Goal: Task Accomplishment & Management: Use online tool/utility

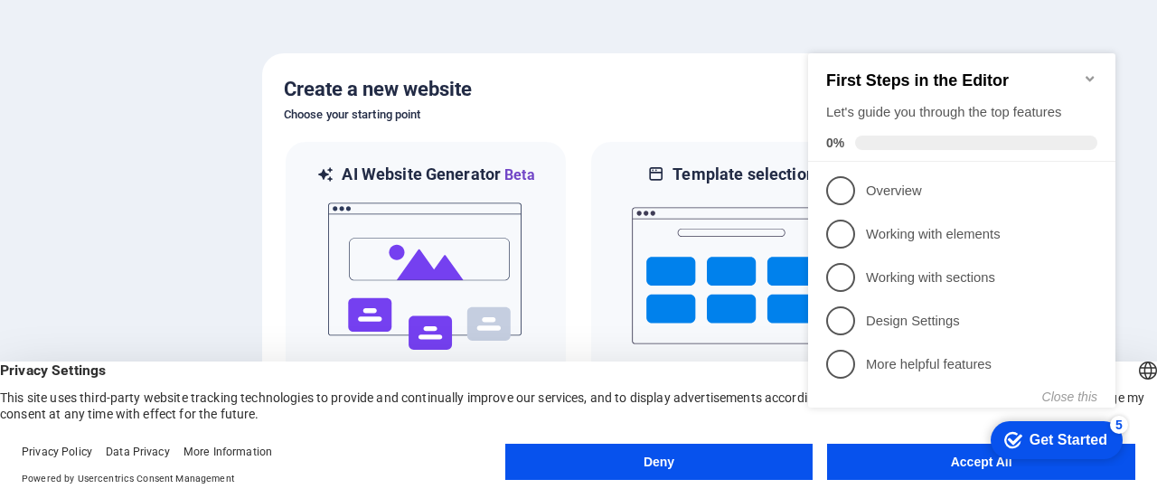
click at [973, 470] on appcues-checklist "Contextual help checklist present on screen" at bounding box center [965, 249] width 329 height 443
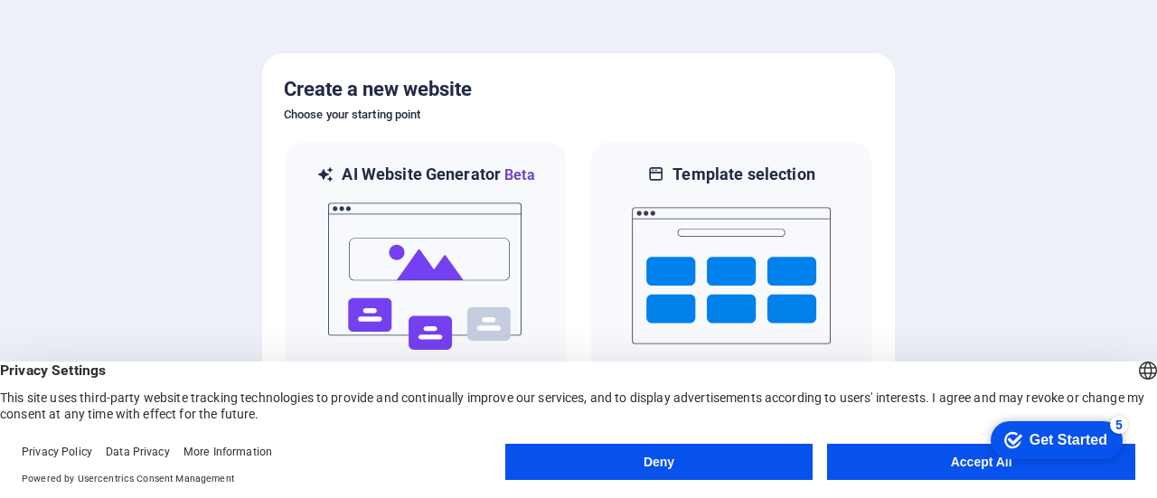
click at [969, 464] on button "Accept All" at bounding box center [981, 462] width 308 height 36
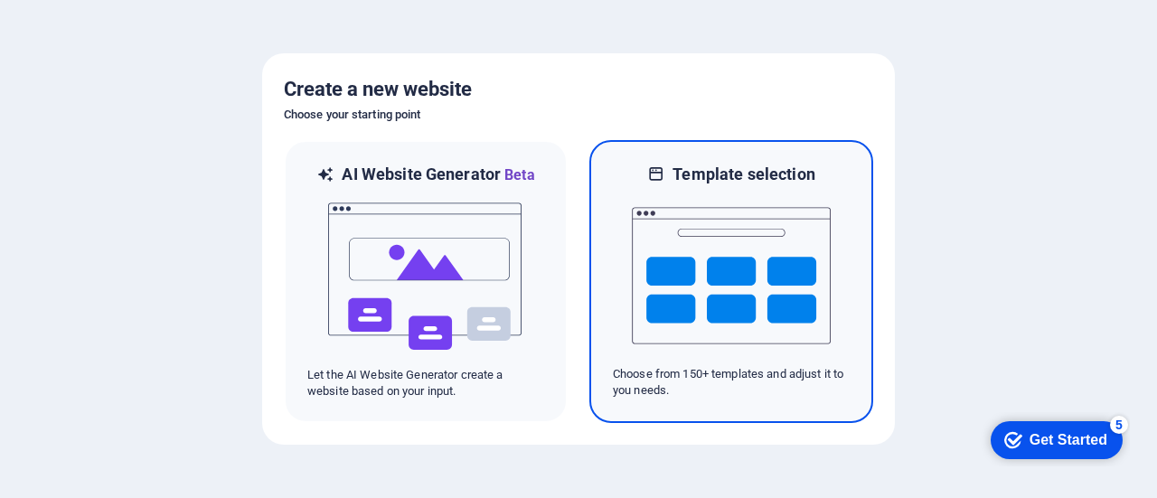
click at [735, 268] on img at bounding box center [731, 275] width 199 height 181
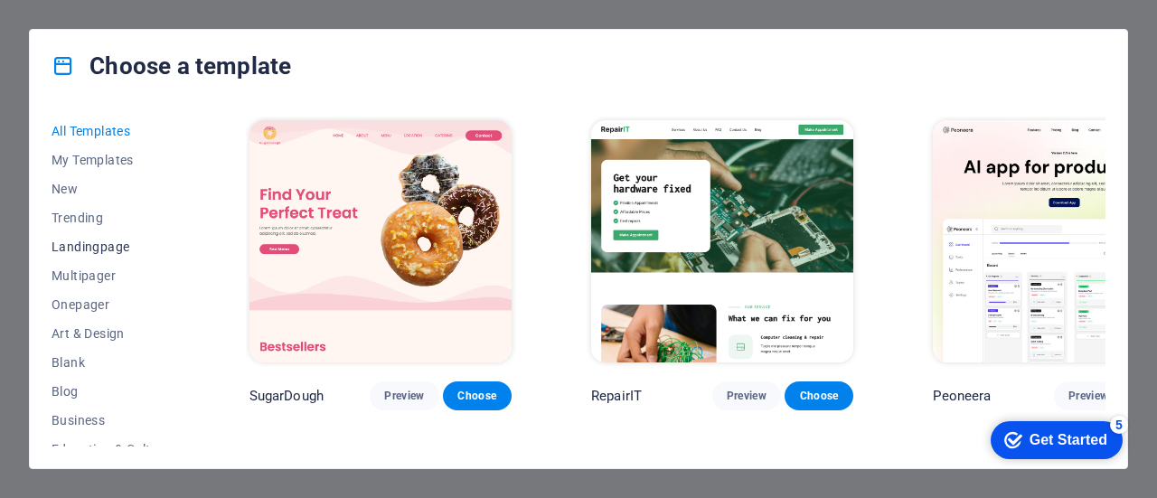
click at [80, 241] on span "Landingpage" at bounding box center [111, 246] width 118 height 14
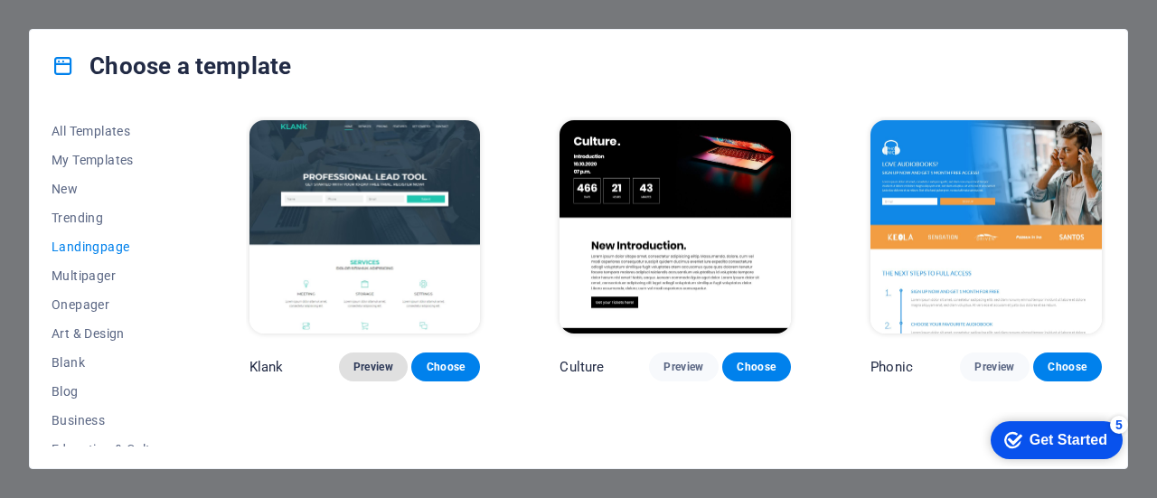
click at [365, 360] on span "Preview" at bounding box center [373, 367] width 40 height 14
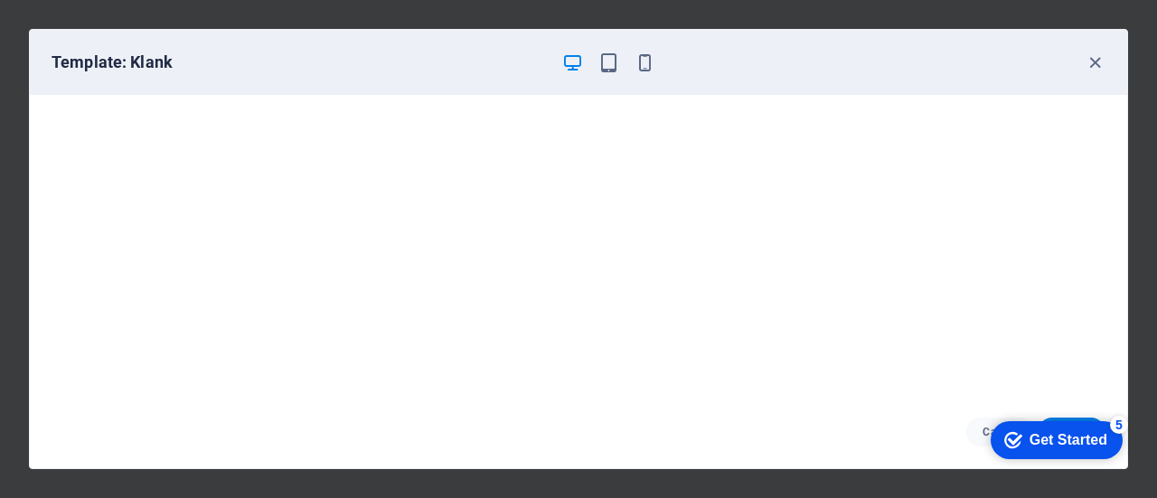
scroll to position [4, 0]
click at [1098, 61] on icon "button" at bounding box center [1094, 62] width 21 height 21
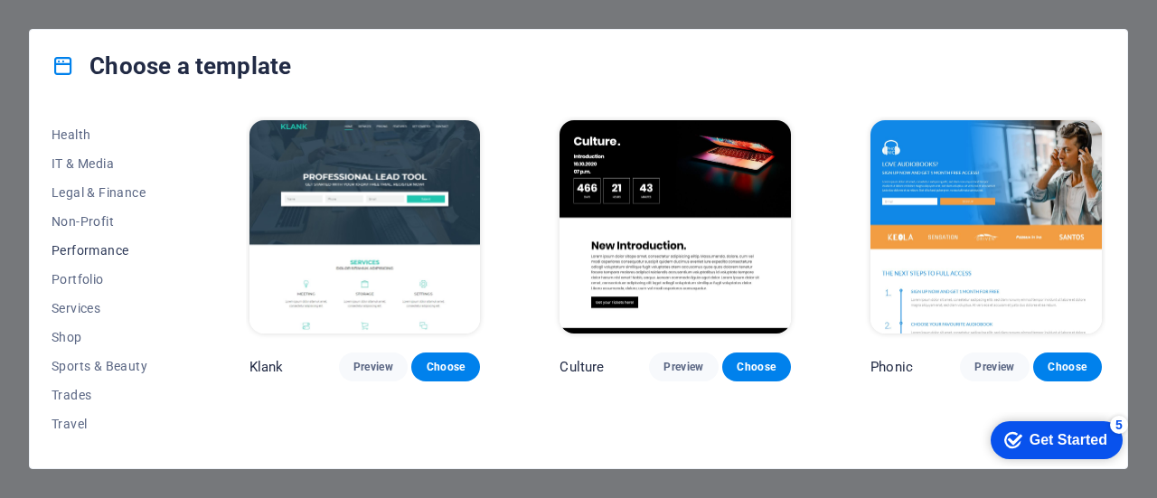
scroll to position [421, 0]
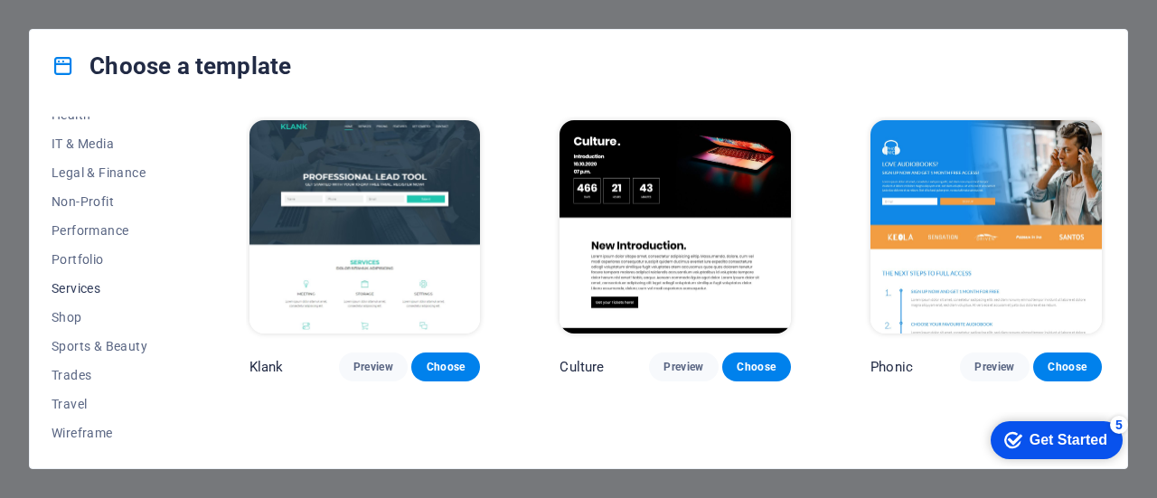
click at [63, 287] on span "Services" at bounding box center [111, 288] width 118 height 14
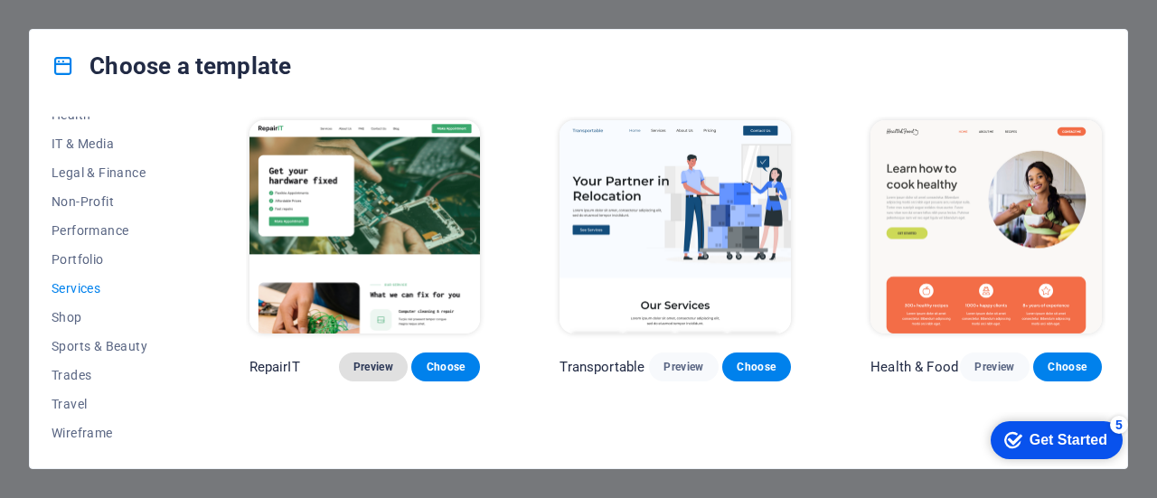
click at [353, 361] on span "Preview" at bounding box center [373, 367] width 40 height 14
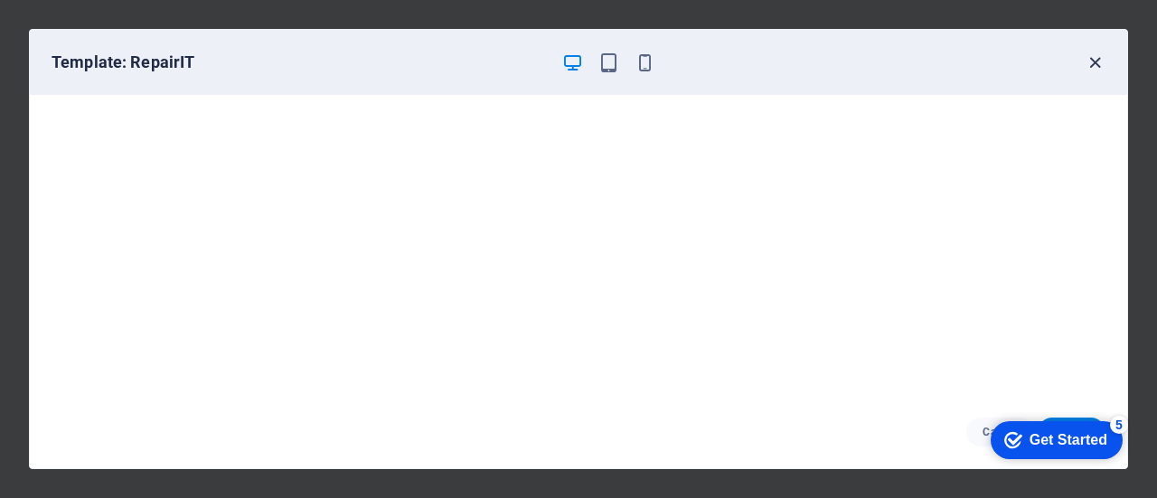
click at [1093, 66] on icon "button" at bounding box center [1094, 62] width 21 height 21
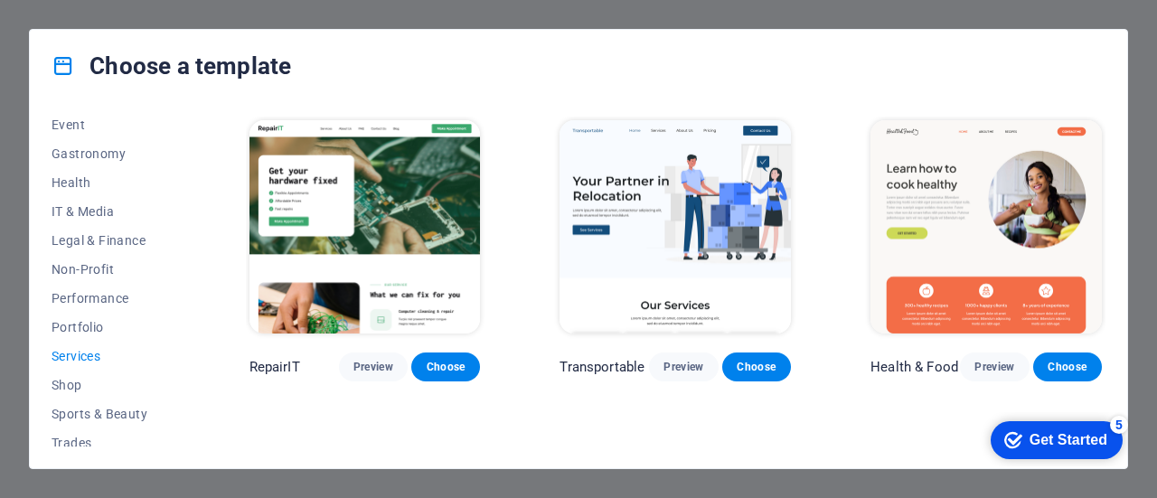
scroll to position [331, 0]
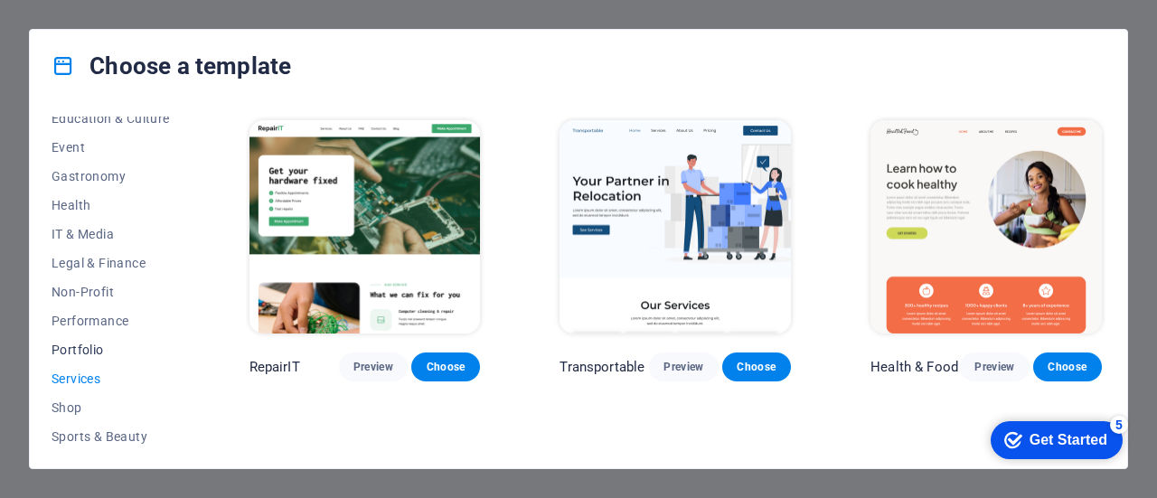
click at [65, 342] on span "Portfolio" at bounding box center [111, 349] width 118 height 14
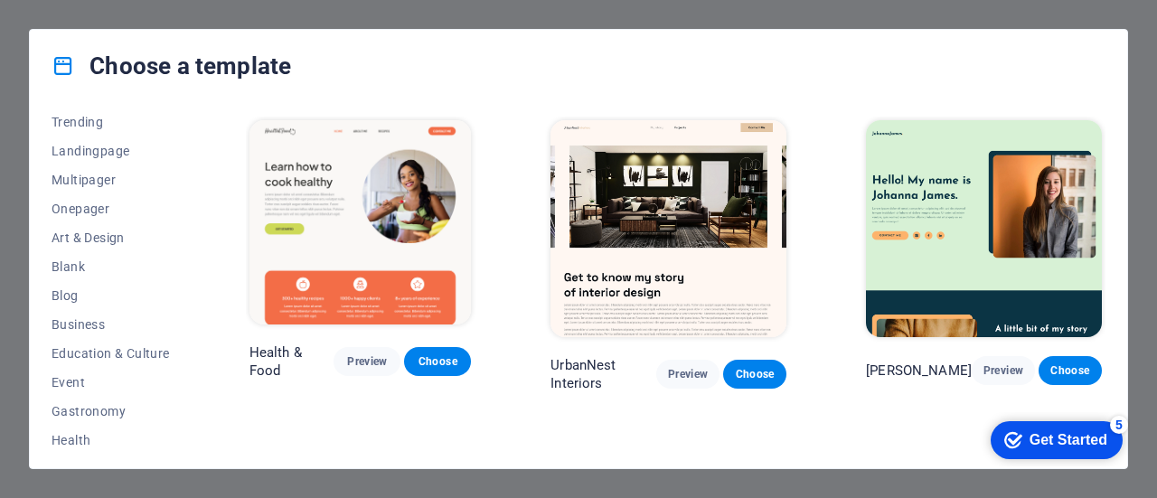
scroll to position [60, 0]
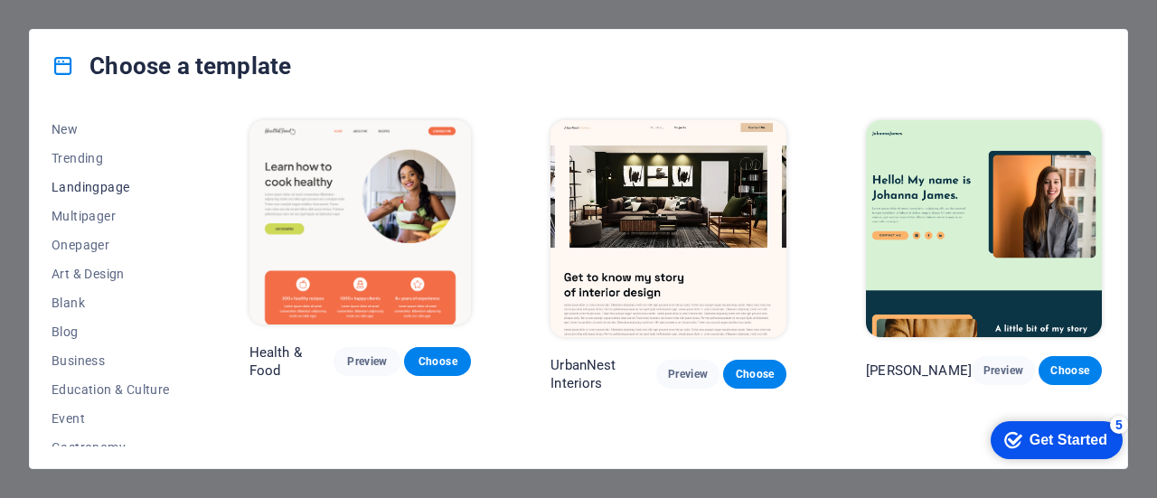
click at [74, 180] on span "Landingpage" at bounding box center [111, 187] width 118 height 14
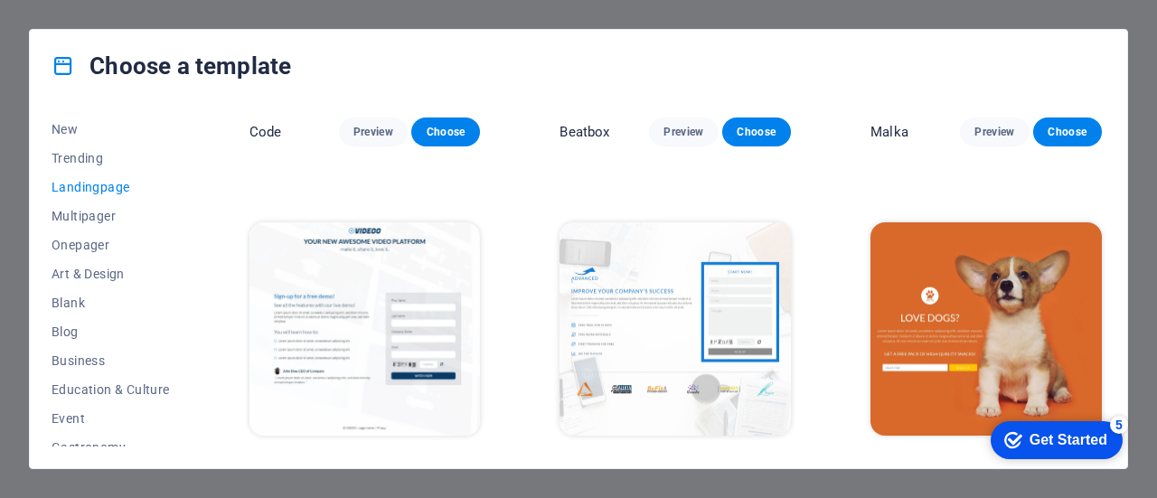
scroll to position [300, 0]
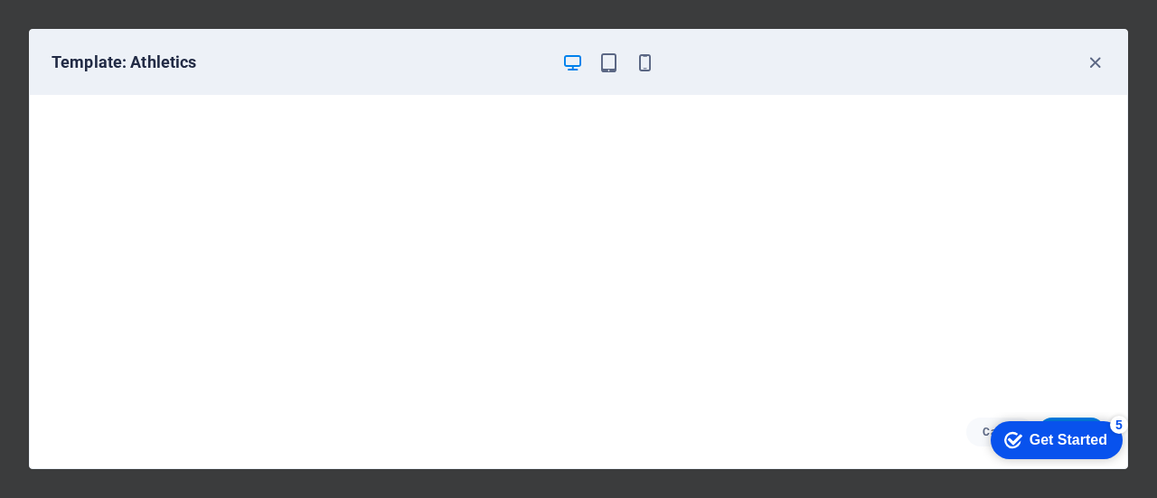
click at [568, 61] on icon "button" at bounding box center [572, 62] width 21 height 21
click at [610, 62] on icon "button" at bounding box center [608, 62] width 21 height 21
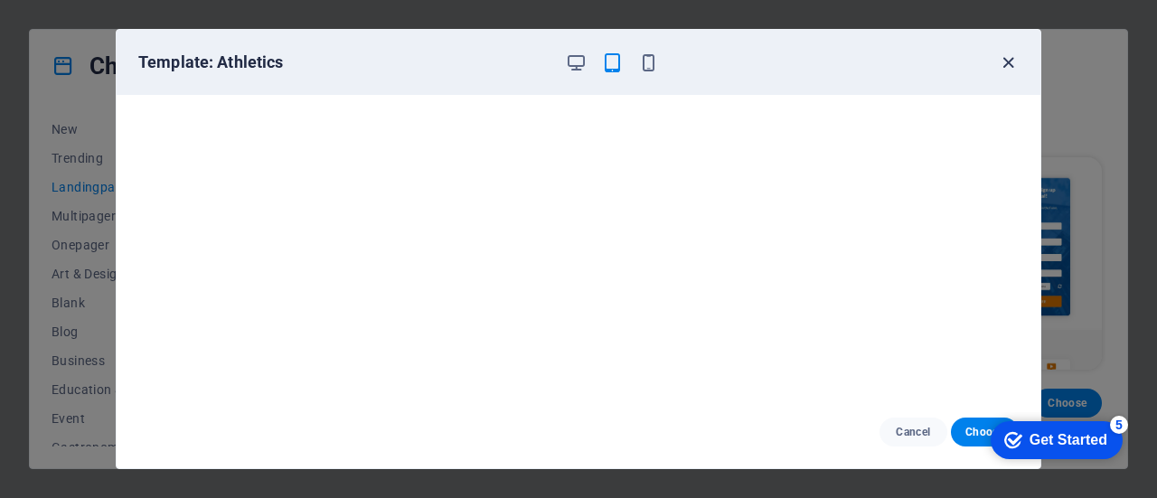
click at [1012, 61] on icon "button" at bounding box center [1008, 62] width 21 height 21
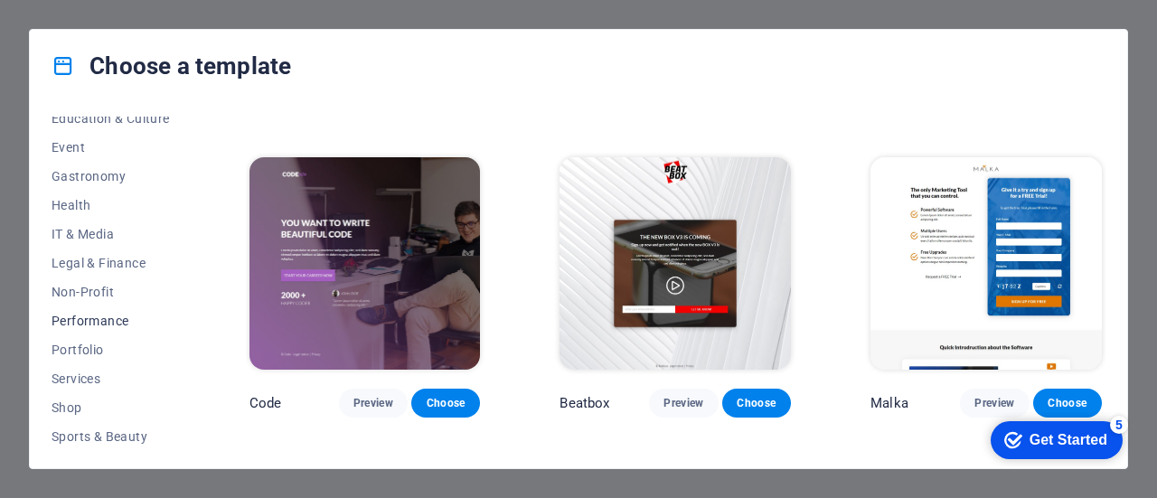
scroll to position [421, 0]
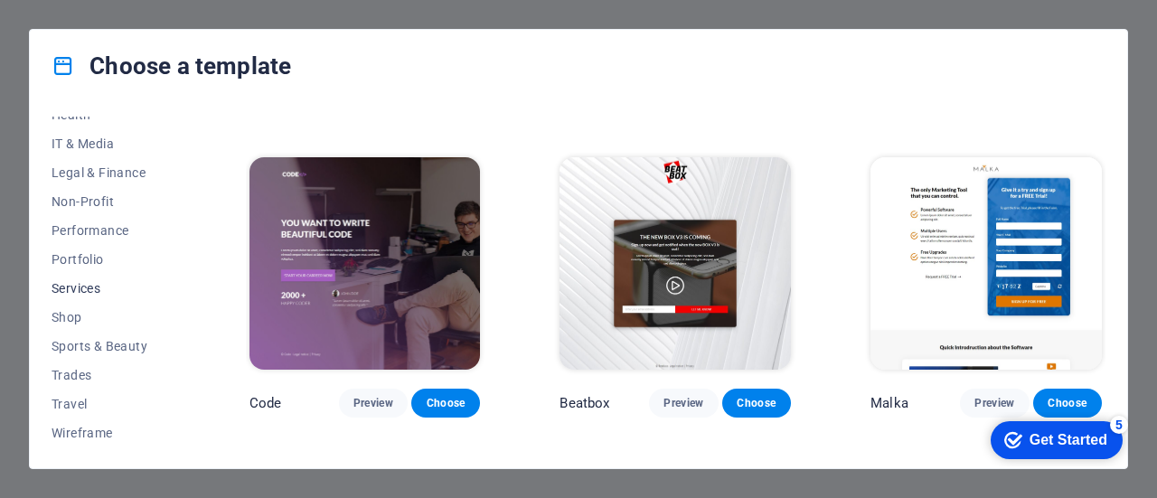
click at [81, 283] on span "Services" at bounding box center [111, 288] width 118 height 14
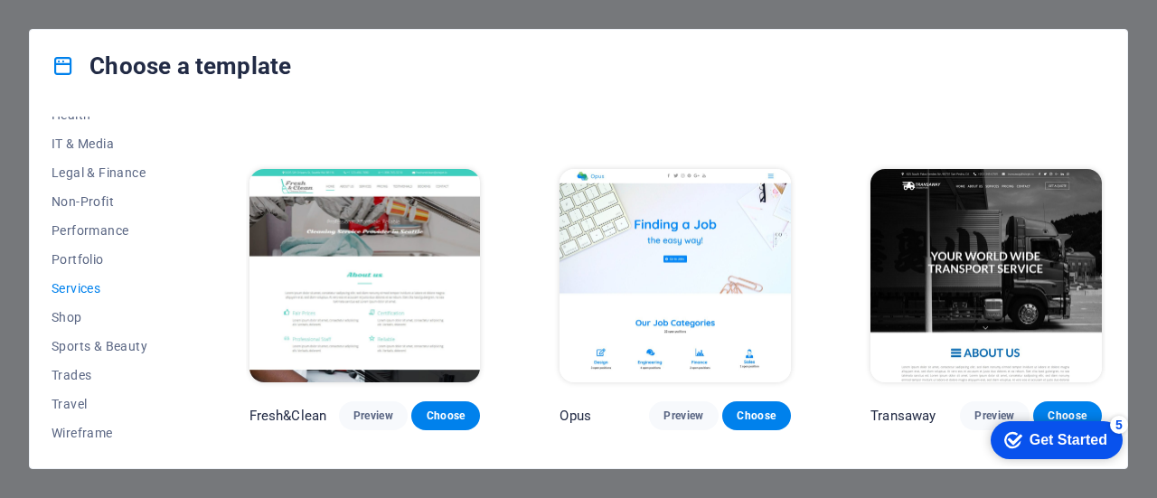
scroll to position [1746, 0]
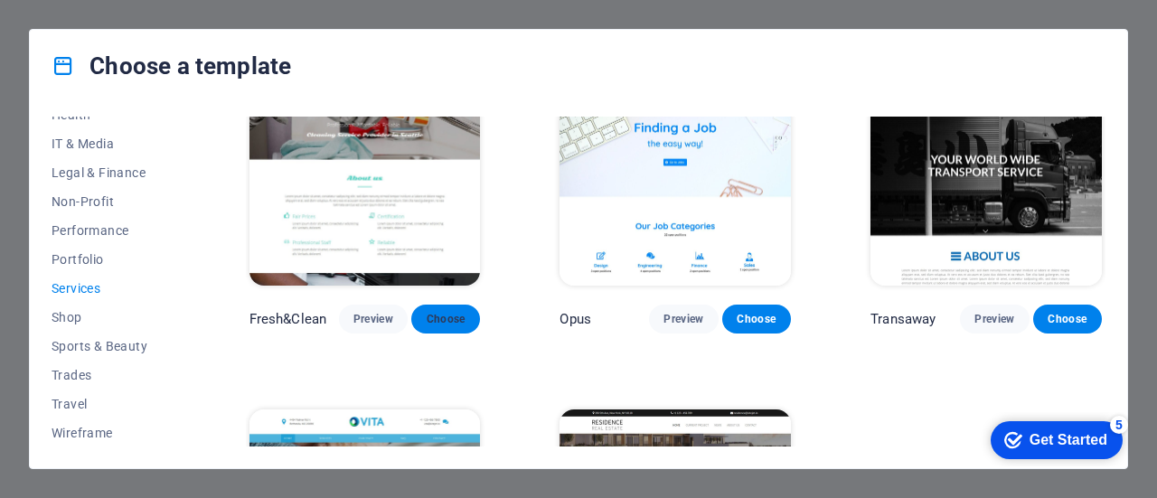
click at [468, 312] on button "Choose" at bounding box center [445, 318] width 69 height 29
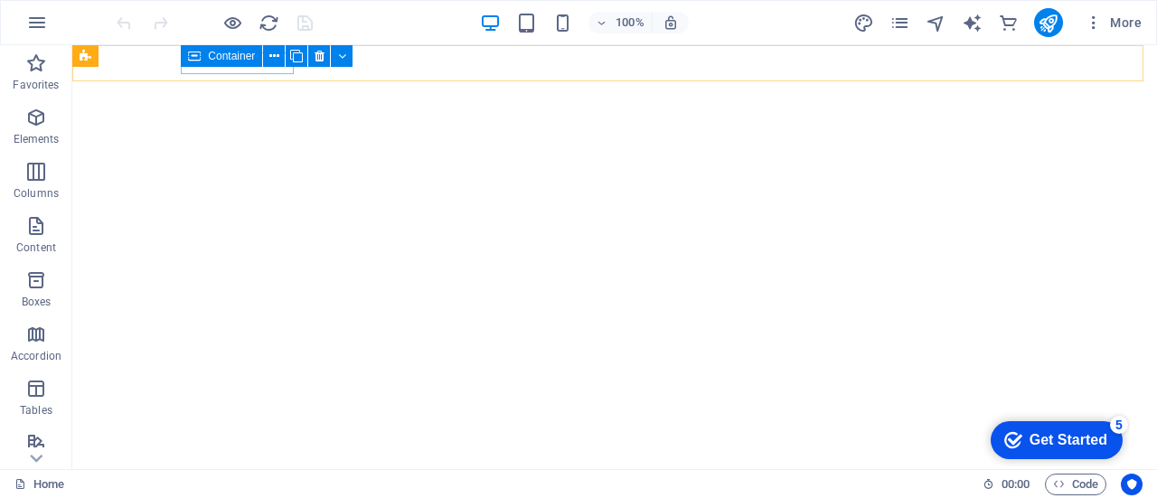
click at [257, 67] on div "Container" at bounding box center [272, 56] width 183 height 23
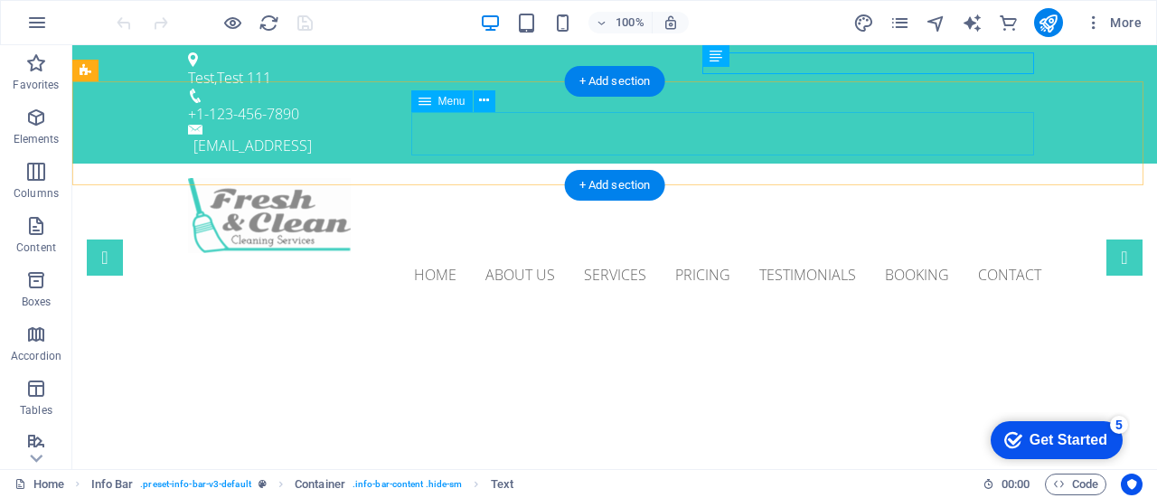
click at [412, 253] on nav "Home About us Services Pricing Testimonials Booking Contact" at bounding box center [614, 274] width 853 height 43
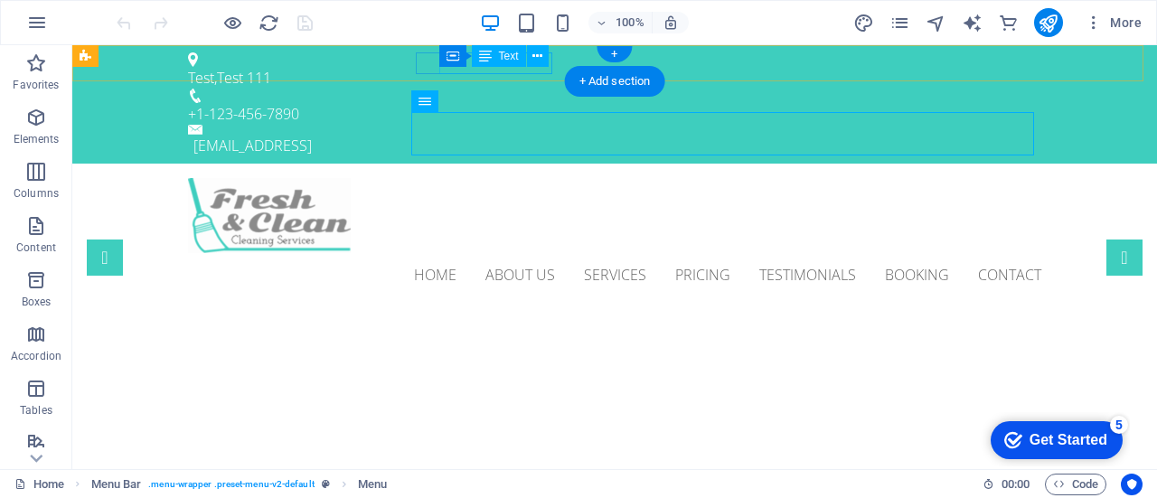
click at [479, 103] on div "+1-123-456-7890" at bounding box center [607, 114] width 838 height 22
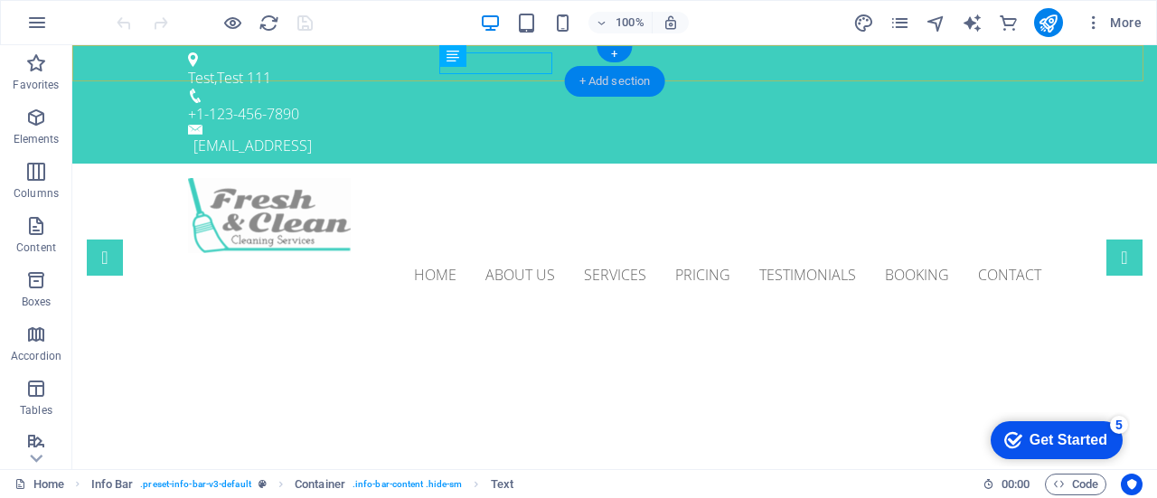
drag, startPoint x: 619, startPoint y: 77, endPoint x: 187, endPoint y: 35, distance: 433.9
click at [619, 77] on div "+ Add section" at bounding box center [615, 81] width 100 height 31
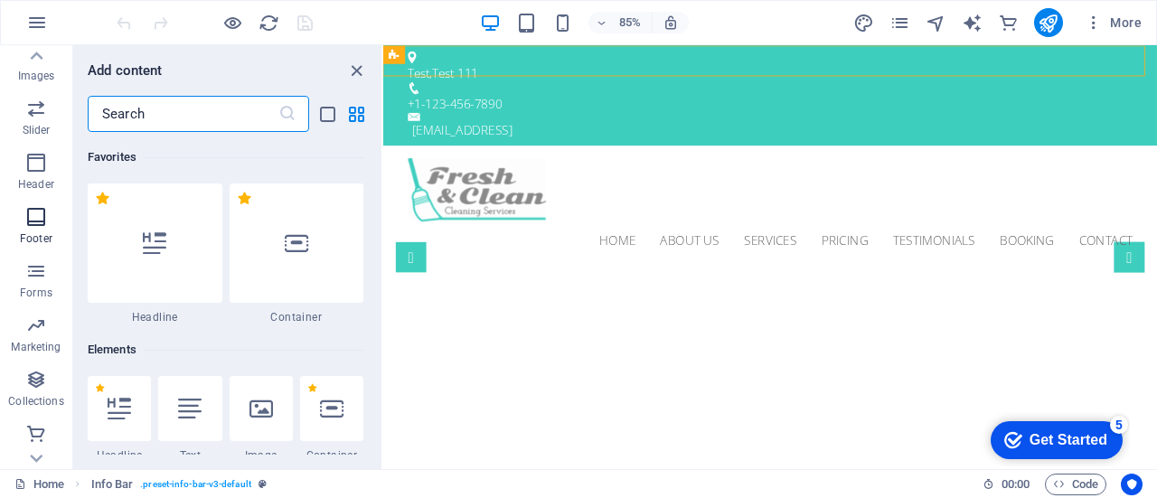
scroll to position [443, 0]
click at [36, 346] on p "Marketing" at bounding box center [36, 347] width 50 height 14
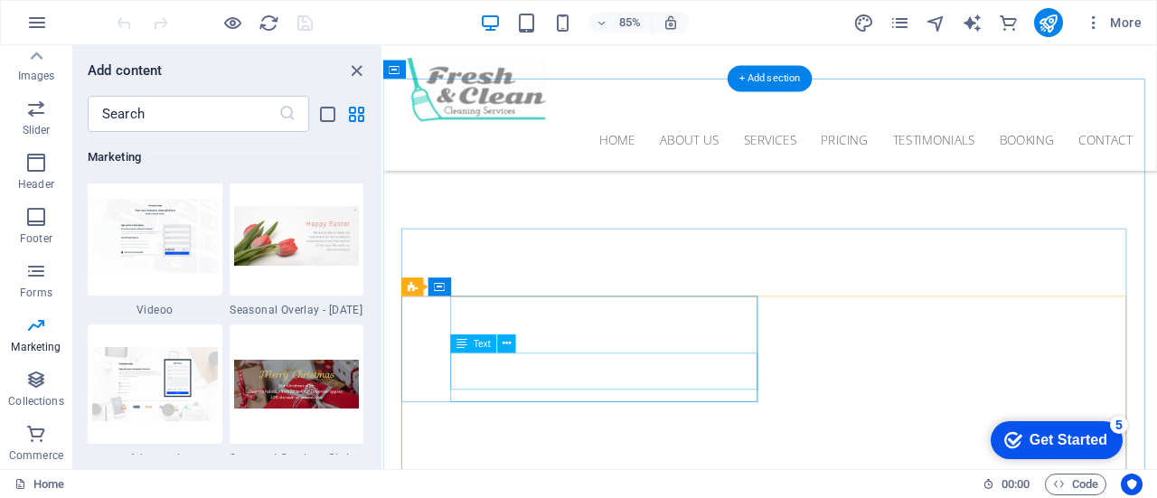
scroll to position [0, 0]
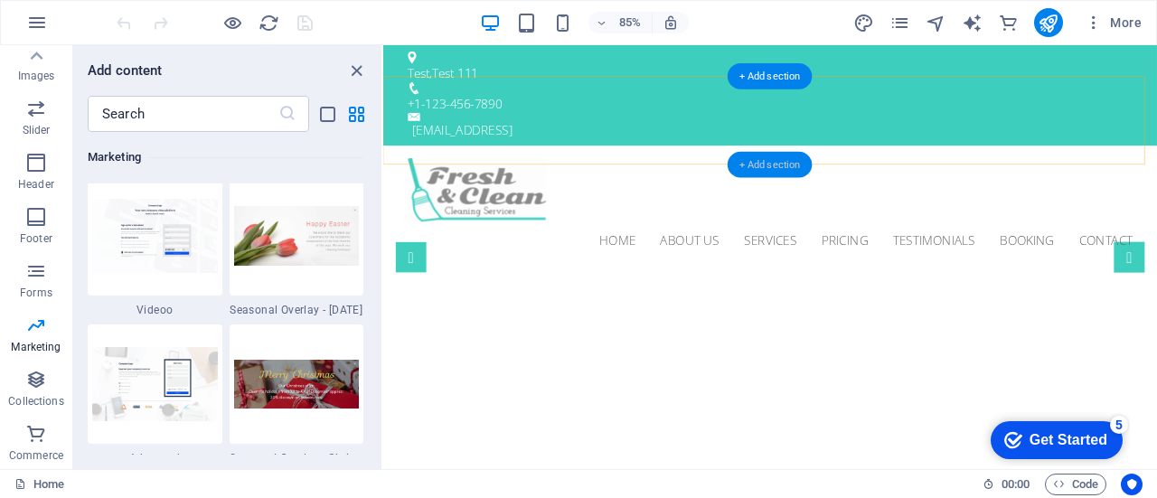
click at [747, 162] on div "+ Add section" at bounding box center [769, 164] width 85 height 26
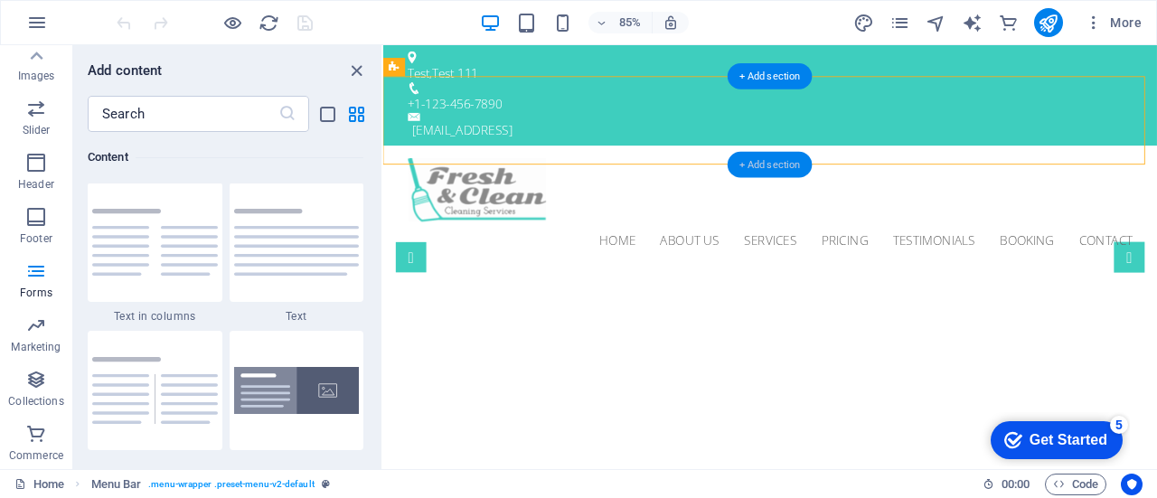
scroll to position [3162, 0]
click at [450, 178] on div at bounding box center [838, 215] width 853 height 75
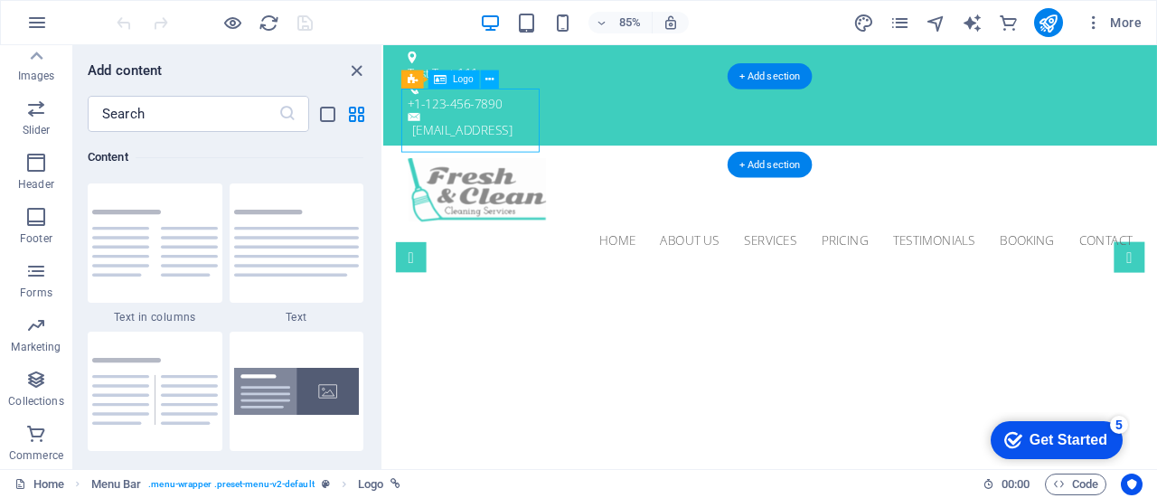
click at [450, 178] on div at bounding box center [838, 215] width 853 height 75
select select "px"
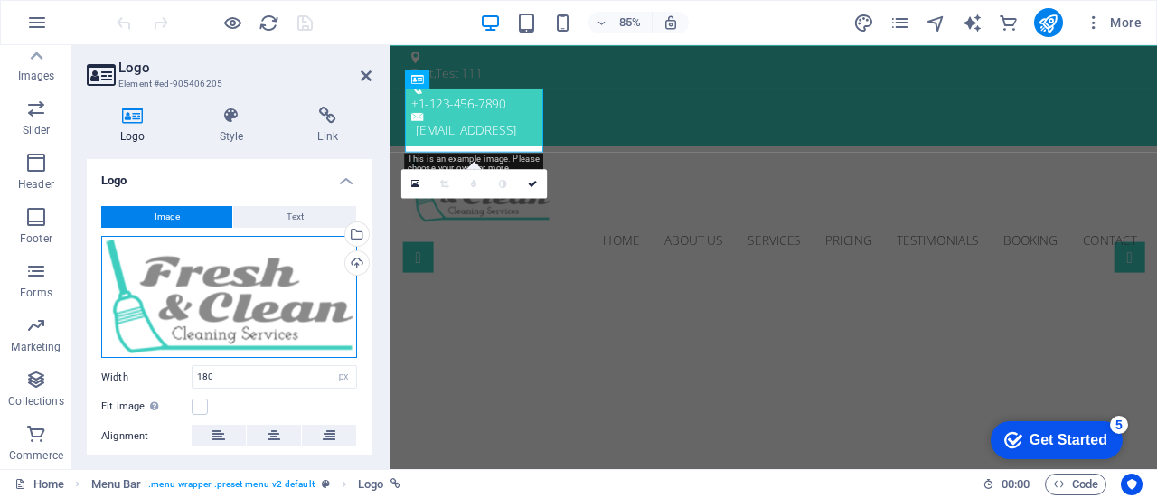
click at [212, 300] on div "Drag files here, click to choose files or select files from Files or our free s…" at bounding box center [229, 297] width 256 height 123
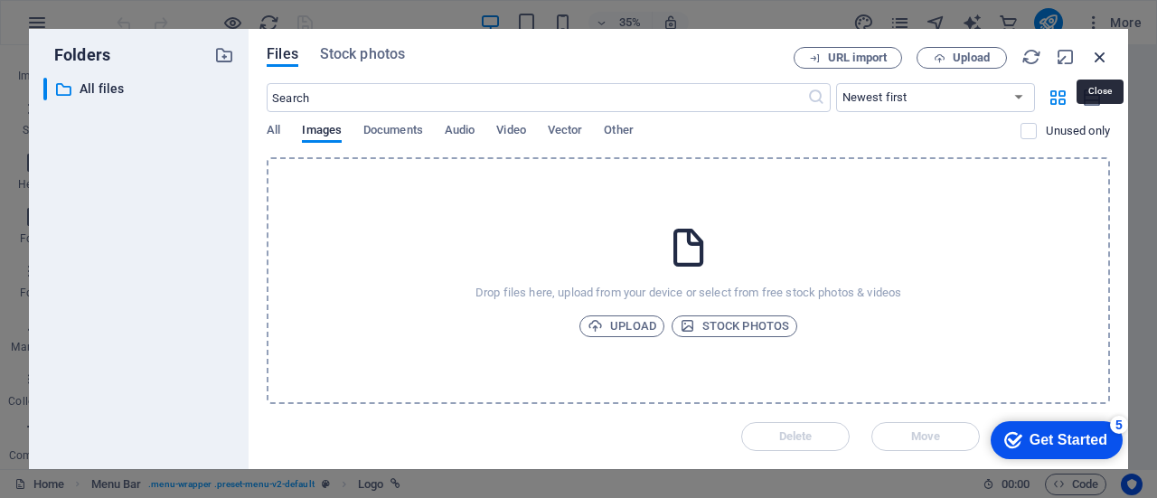
click at [1107, 60] on icon "button" at bounding box center [1100, 57] width 20 height 20
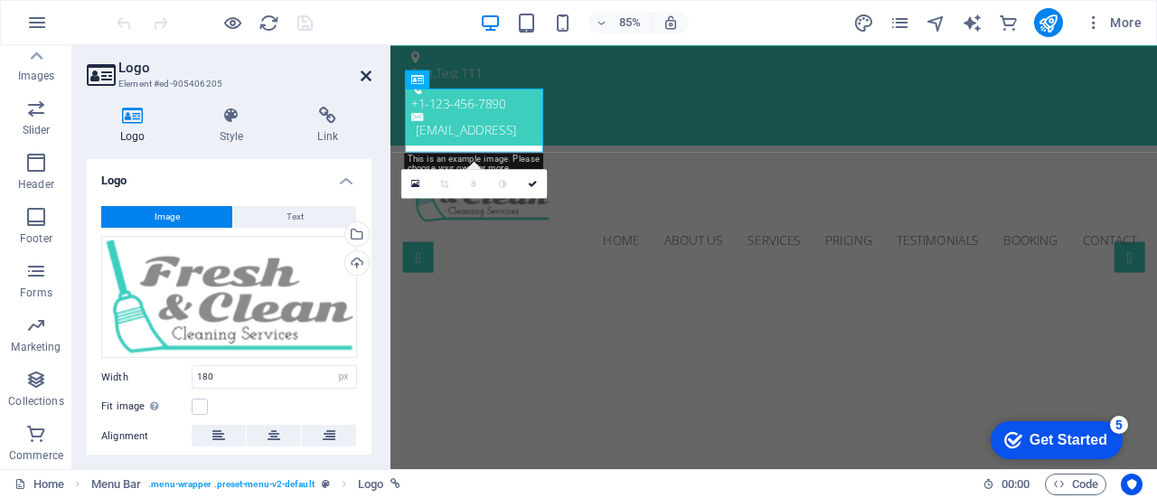
click at [363, 72] on icon at bounding box center [366, 76] width 11 height 14
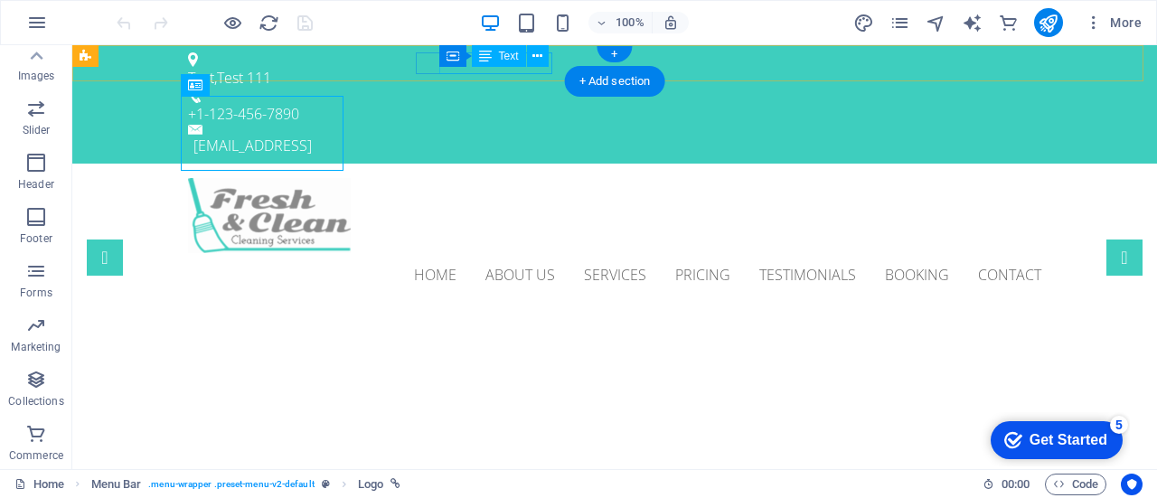
click at [464, 103] on div "+1-123-456-7890" at bounding box center [607, 114] width 838 height 22
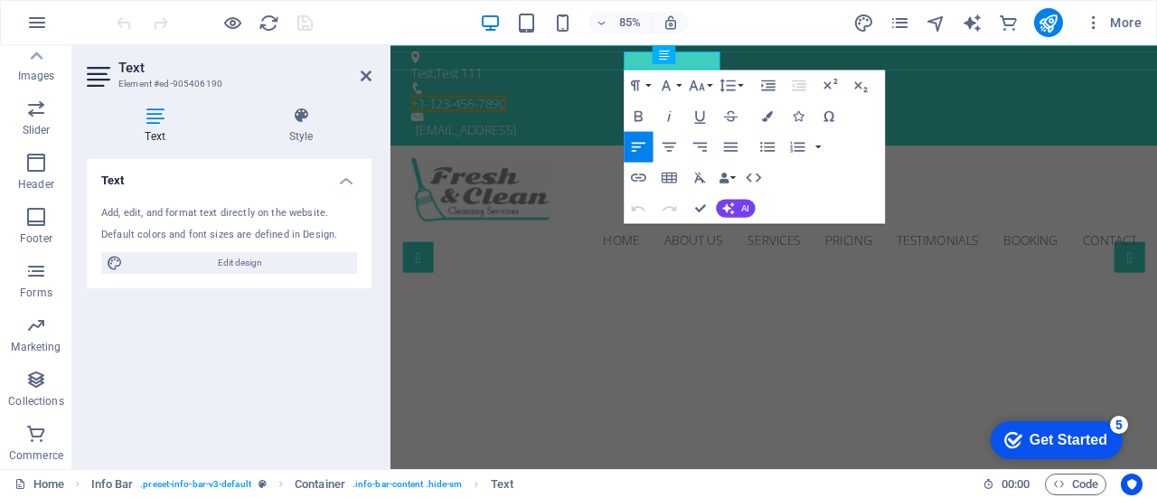
click at [162, 117] on icon at bounding box center [155, 116] width 136 height 18
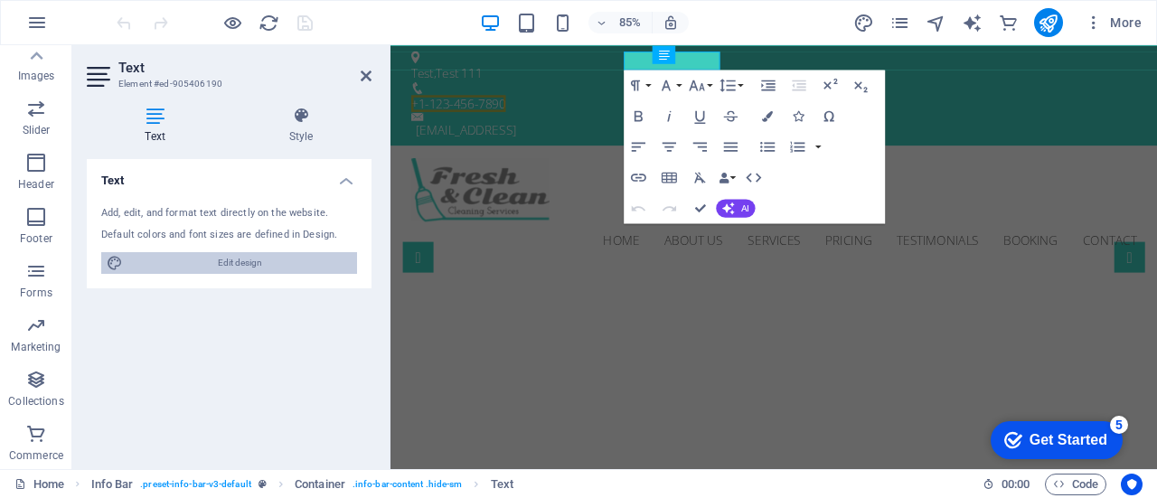
click at [196, 265] on span "Edit design" at bounding box center [239, 263] width 223 height 22
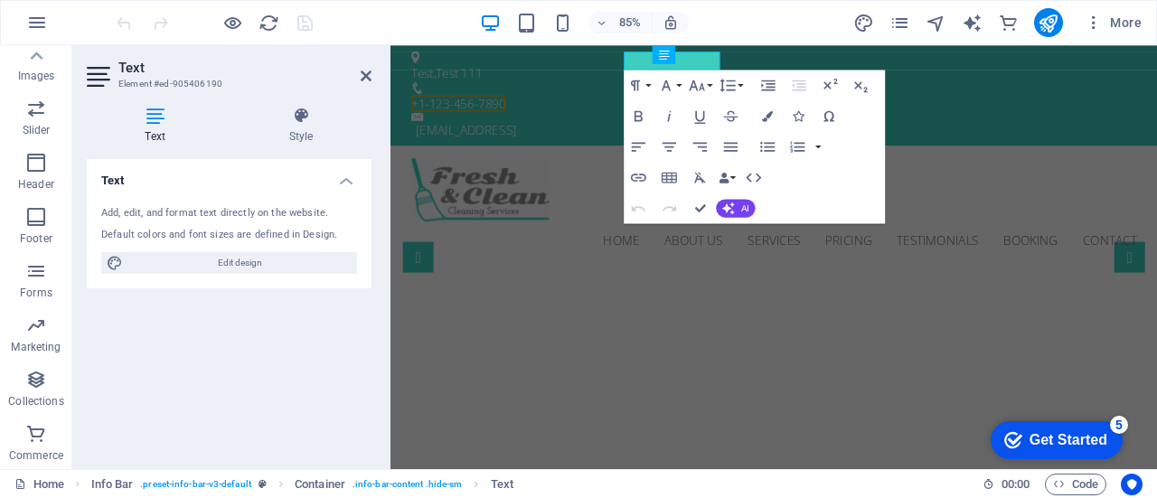
select select "px"
select select "300"
select select "px"
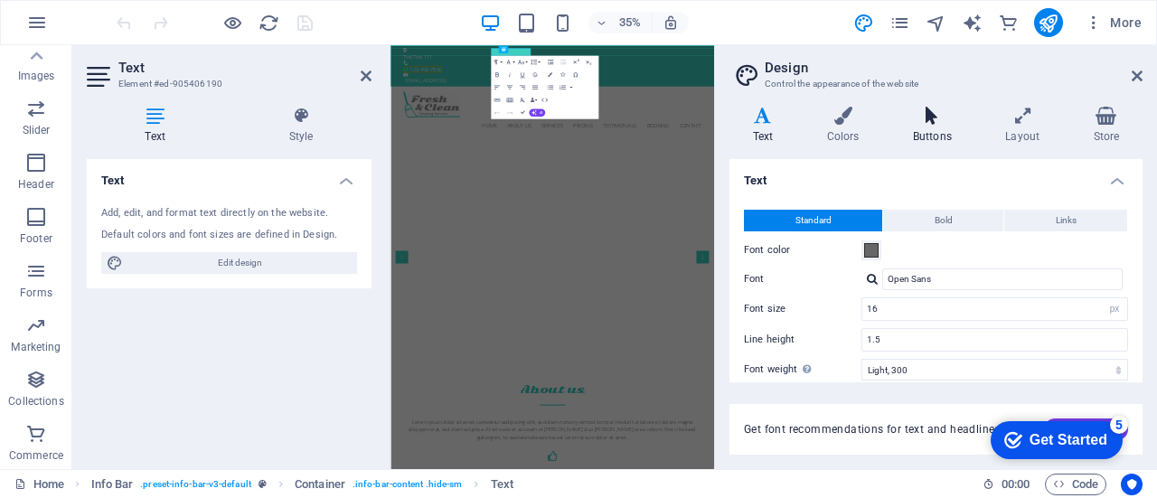
click at [949, 132] on h4 "Buttons" at bounding box center [935, 126] width 92 height 38
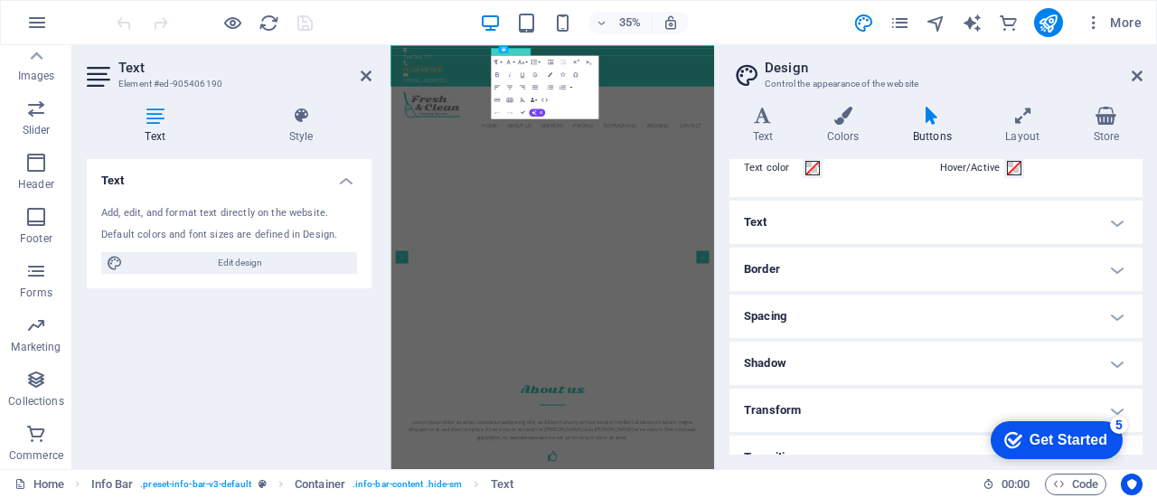
scroll to position [131, 0]
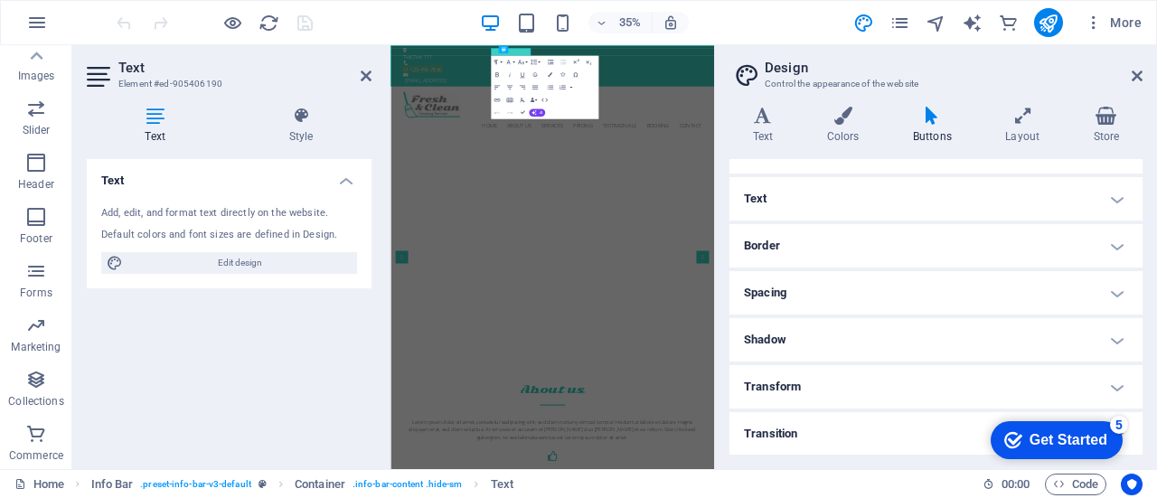
click at [784, 195] on h4 "Text" at bounding box center [935, 198] width 413 height 43
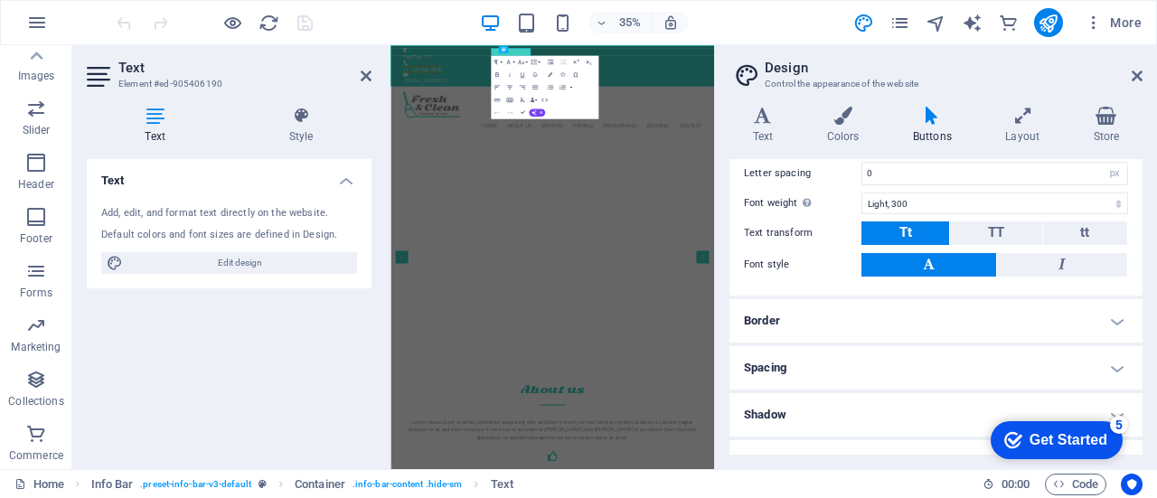
scroll to position [389, 0]
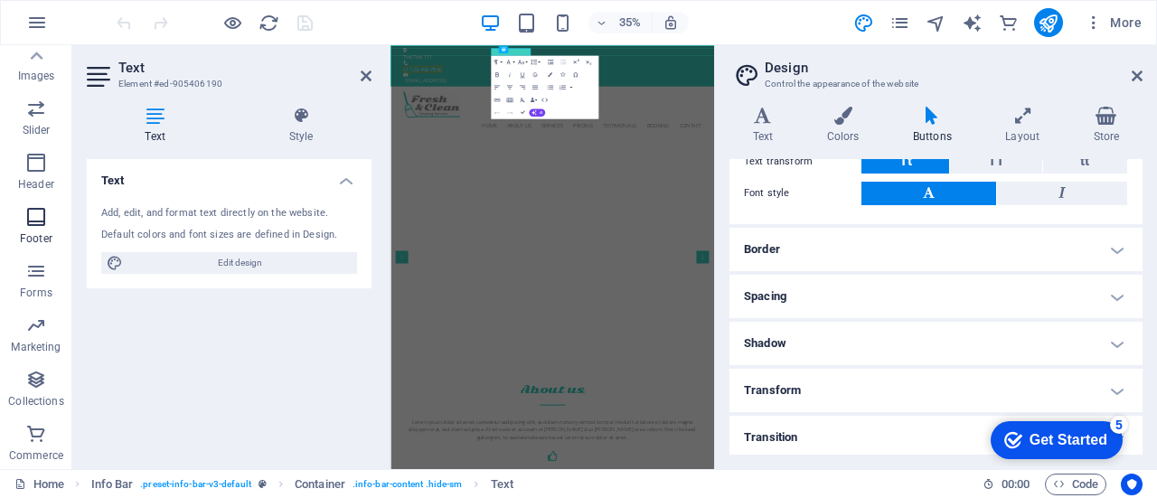
click at [30, 238] on p "Footer" at bounding box center [36, 238] width 33 height 14
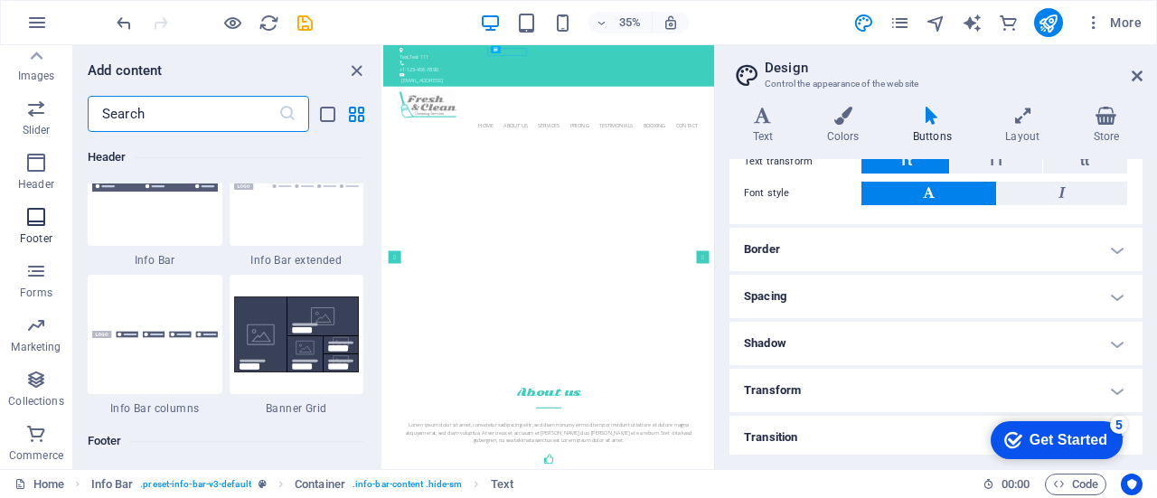
scroll to position [11962, 0]
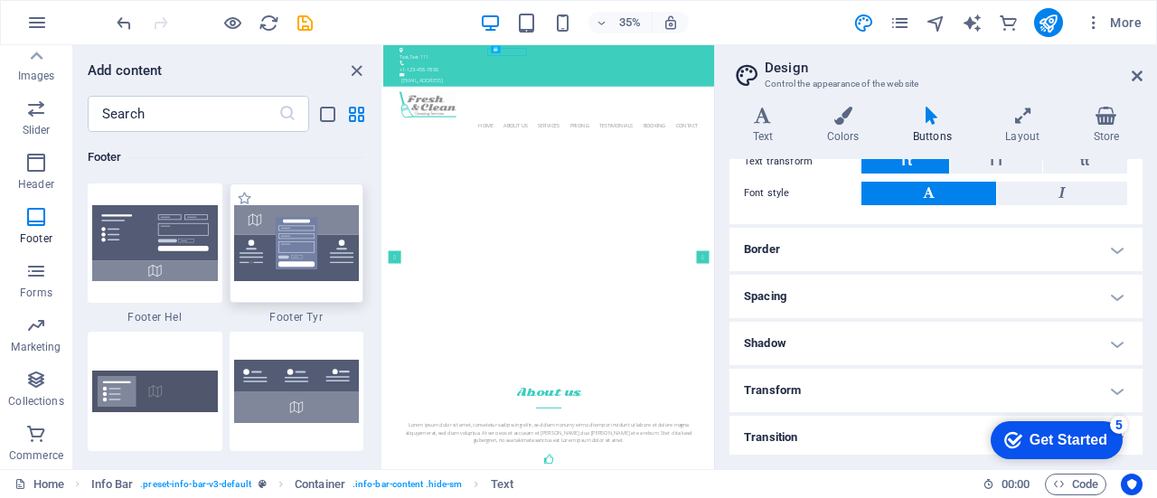
click at [304, 276] on img at bounding box center [297, 243] width 126 height 76
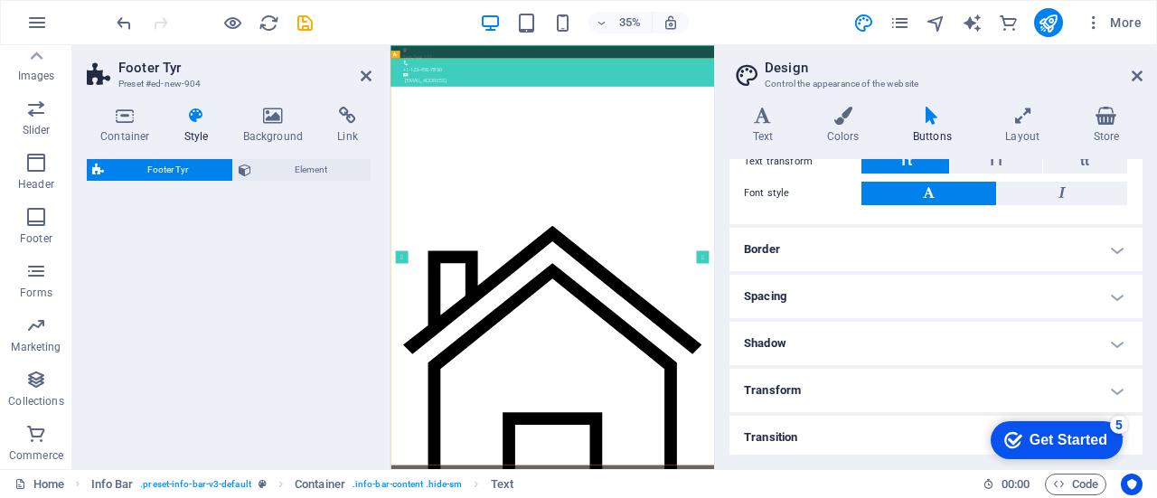
select select "rem"
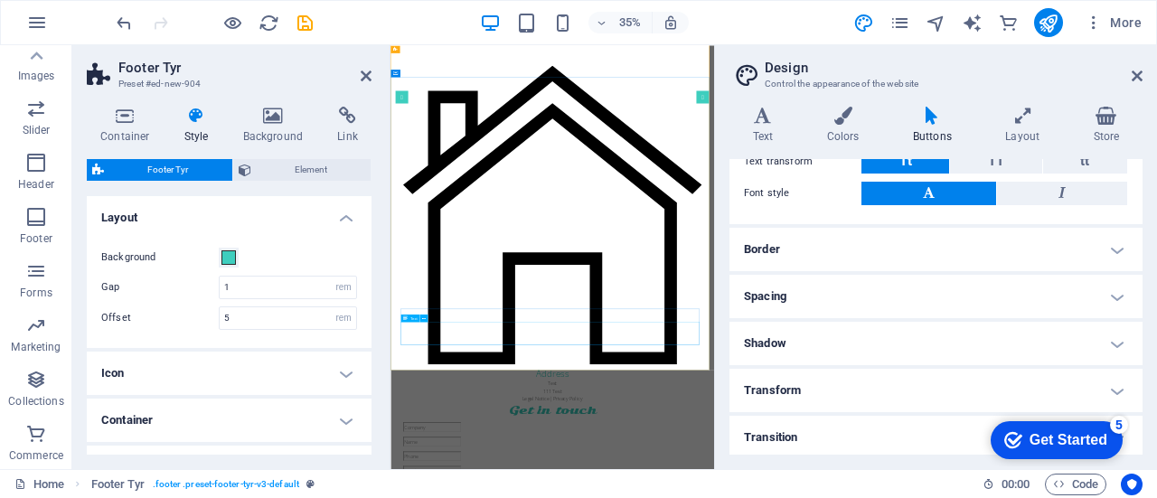
scroll to position [632, 0]
